Goal: Information Seeking & Learning: Learn about a topic

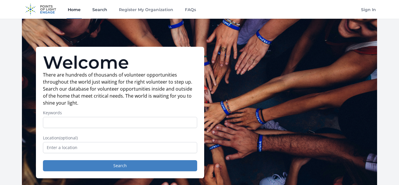
click at [100, 6] on link "Search" at bounding box center [99, 9] width 17 height 19
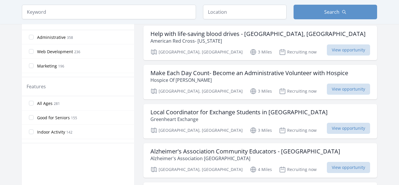
scroll to position [263, 0]
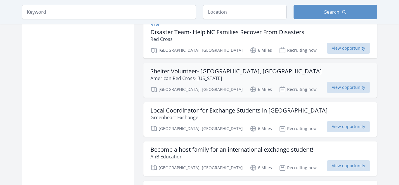
scroll to position [712, 0]
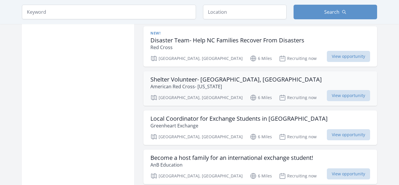
click at [206, 76] on h3 "Shelter Volunteer- [GEOGRAPHIC_DATA], [GEOGRAPHIC_DATA]" at bounding box center [235, 79] width 171 height 7
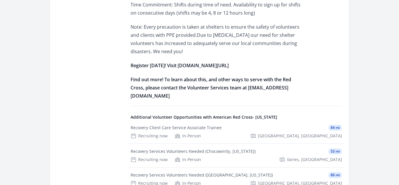
scroll to position [326, 0]
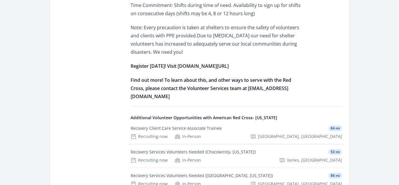
drag, startPoint x: 176, startPoint y: 36, endPoint x: 252, endPoint y: 34, distance: 76.3
click at [252, 62] on p "Register today! Visit www.redcross.org/volunteertoday" at bounding box center [216, 66] width 171 height 8
click at [229, 63] on strong "www.redcross.org/volunteertoday" at bounding box center [203, 66] width 51 height 6
drag, startPoint x: 255, startPoint y: 35, endPoint x: 177, endPoint y: 34, distance: 77.7
click at [177, 62] on p "Register today! Visit www.redcross.org/volunteertoday" at bounding box center [216, 66] width 171 height 8
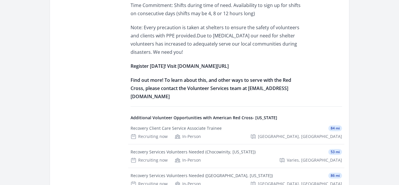
copy strong "www.redcross.org/volunteertoday"
click at [281, 25] on p "Note: Every precaution is taken at shelters to ensure the safety of volunteers …" at bounding box center [216, 39] width 171 height 33
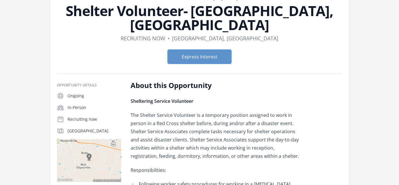
scroll to position [0, 0]
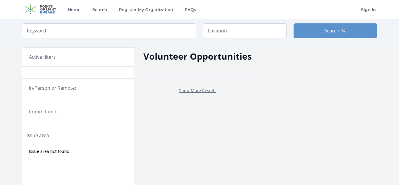
click at [199, 83] on div "Show More Results" at bounding box center [197, 90] width 108 height 21
click at [197, 90] on link "Show More Results" at bounding box center [197, 91] width 37 height 6
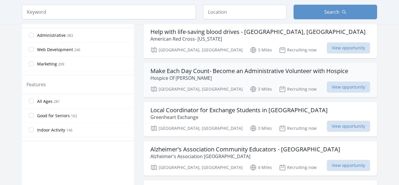
scroll to position [264, 0]
click at [74, 104] on label "All Ages 281" at bounding box center [78, 102] width 112 height 12
click at [34, 104] on input "All Ages 281" at bounding box center [31, 101] width 5 height 5
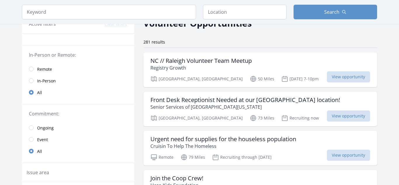
scroll to position [34, 0]
click at [43, 69] on span "Remote" at bounding box center [44, 69] width 15 height 6
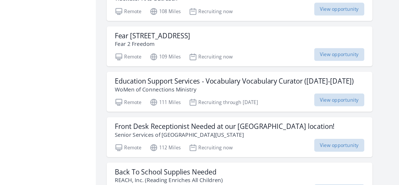
scroll to position [586, 0]
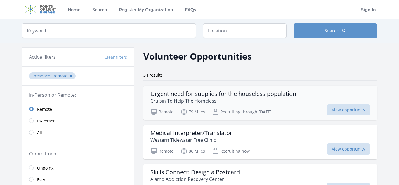
click at [195, 95] on h3 "Urgent need for supplies for the houseless population" at bounding box center [223, 93] width 146 height 7
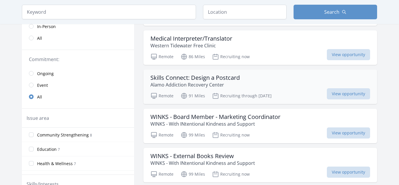
scroll to position [96, 0]
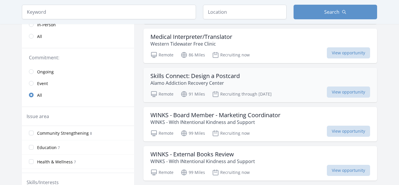
click at [212, 78] on h3 "Skills Connect: Design a Postcard" at bounding box center [194, 75] width 89 height 7
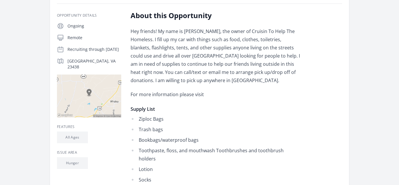
scroll to position [111, 0]
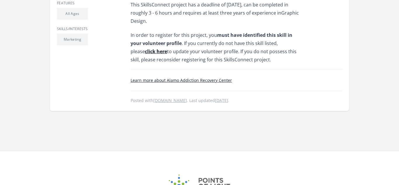
scroll to position [287, 0]
